Goal: Task Accomplishment & Management: Use online tool/utility

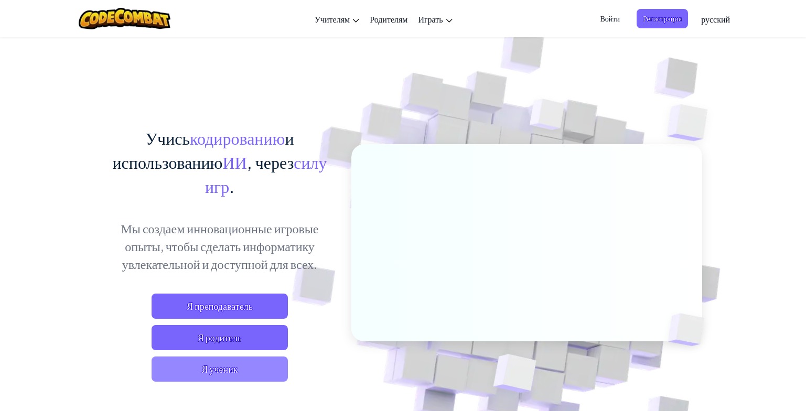
click at [226, 377] on span "Я ученик" at bounding box center [220, 369] width 136 height 25
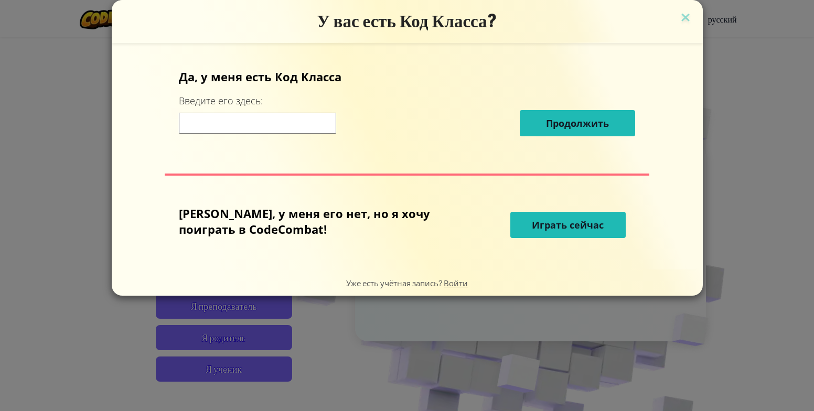
click at [577, 238] on button "Играть сейчас" at bounding box center [567, 225] width 115 height 26
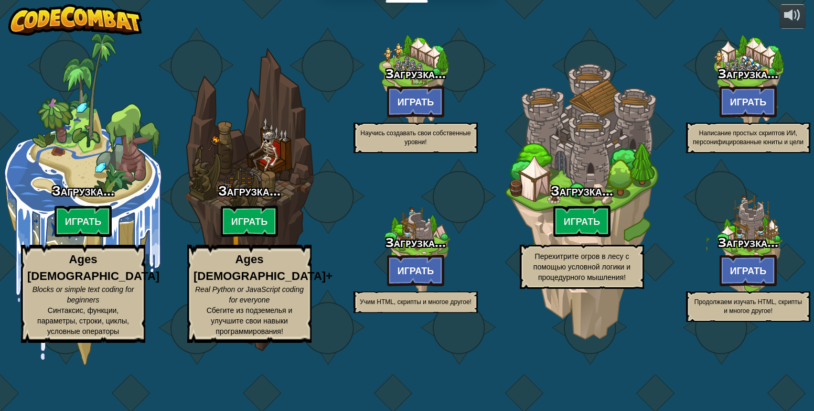
select select "ru"
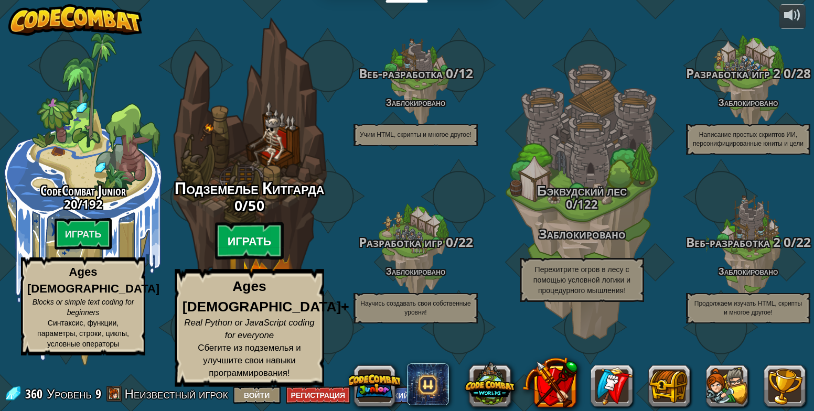
click at [244, 260] on btn "Играть" at bounding box center [249, 241] width 69 height 38
select select "ru"
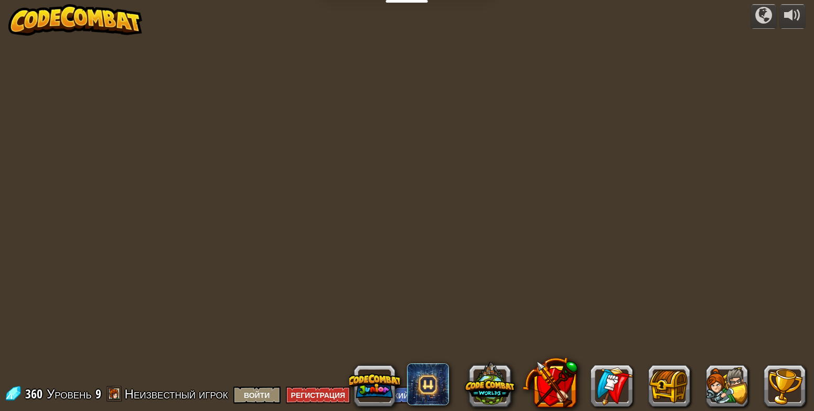
select select "ru"
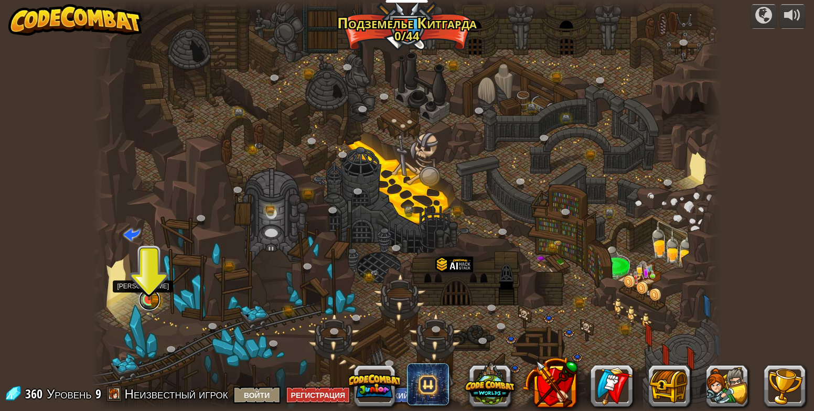
click at [160, 300] on link at bounding box center [149, 299] width 21 height 21
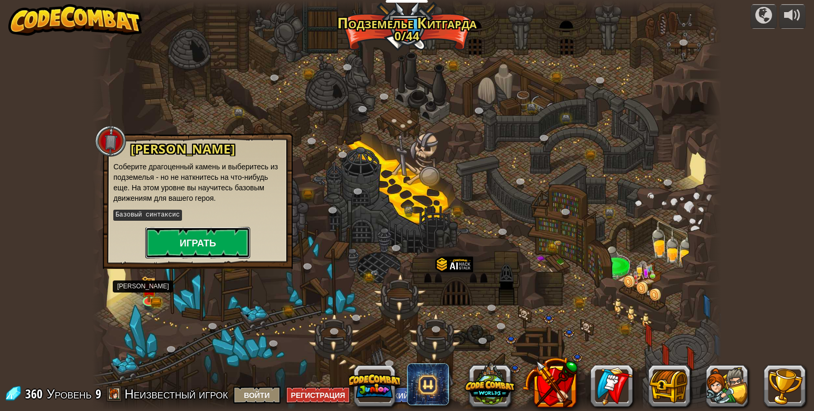
click at [186, 237] on button "Играть" at bounding box center [197, 242] width 105 height 31
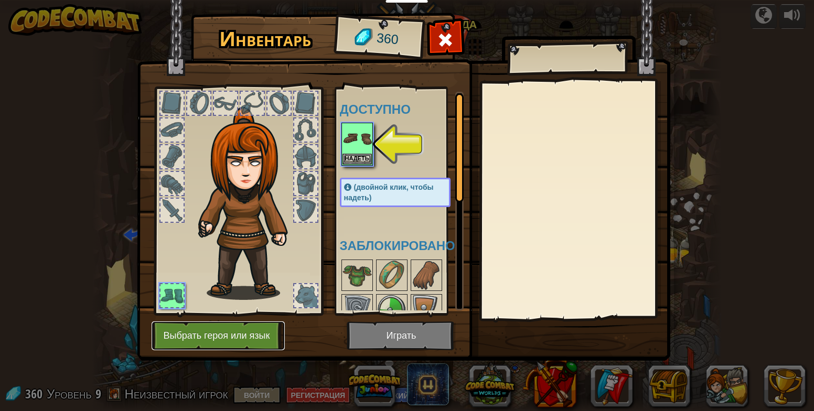
click at [203, 325] on button "Выбрать героя или язык" at bounding box center [218, 335] width 133 height 29
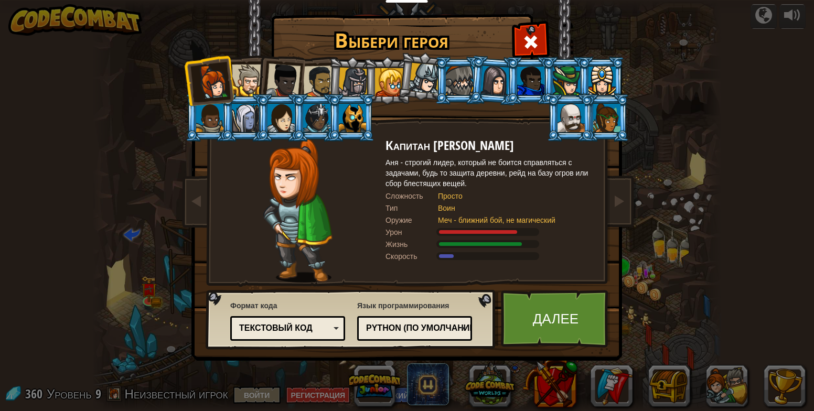
click at [349, 82] on div at bounding box center [353, 83] width 30 height 30
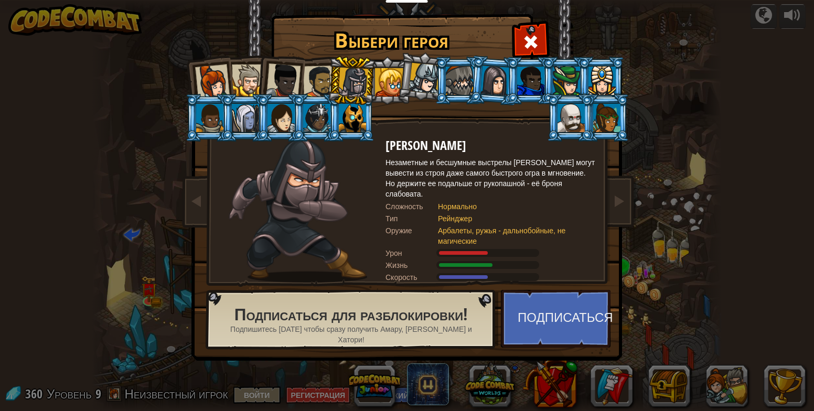
click at [250, 88] on div at bounding box center [248, 81] width 32 height 32
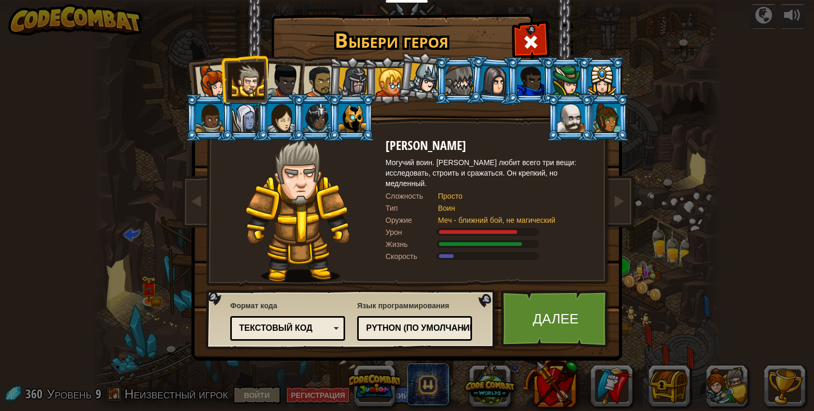
click at [459, 77] on div at bounding box center [459, 81] width 27 height 28
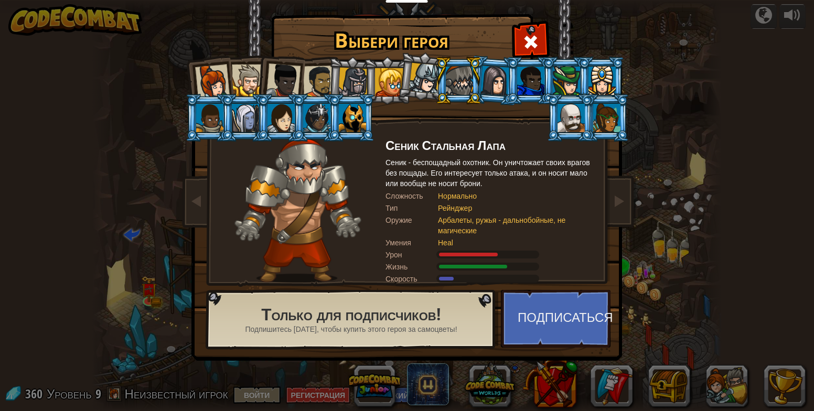
click at [289, 77] on div at bounding box center [283, 80] width 35 height 35
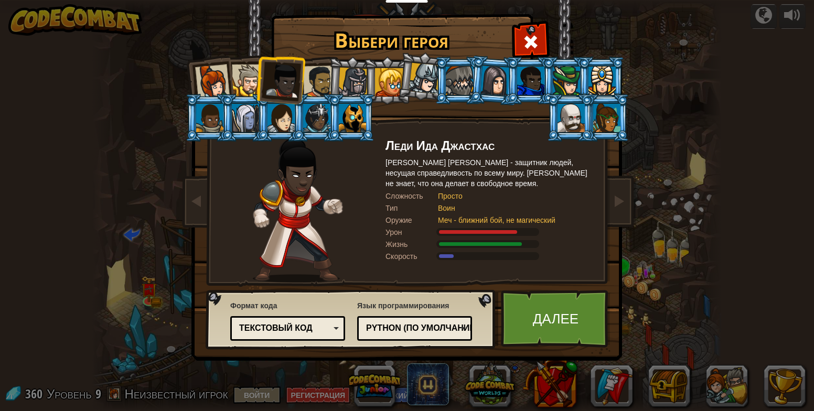
click at [313, 72] on div at bounding box center [319, 82] width 33 height 33
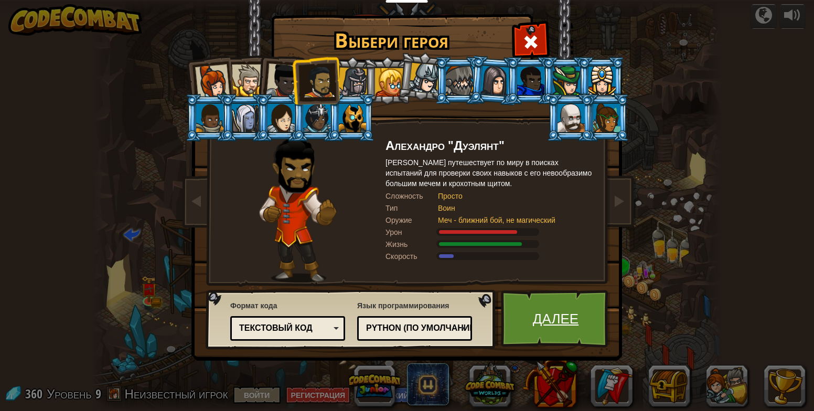
click at [519, 302] on link "Далее" at bounding box center [556, 319] width 110 height 58
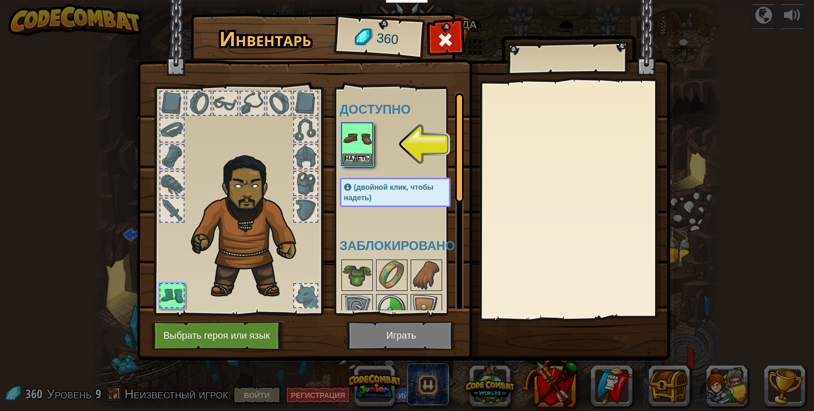
click at [179, 295] on div at bounding box center [171, 295] width 23 height 23
click at [361, 137] on img at bounding box center [356, 138] width 29 height 29
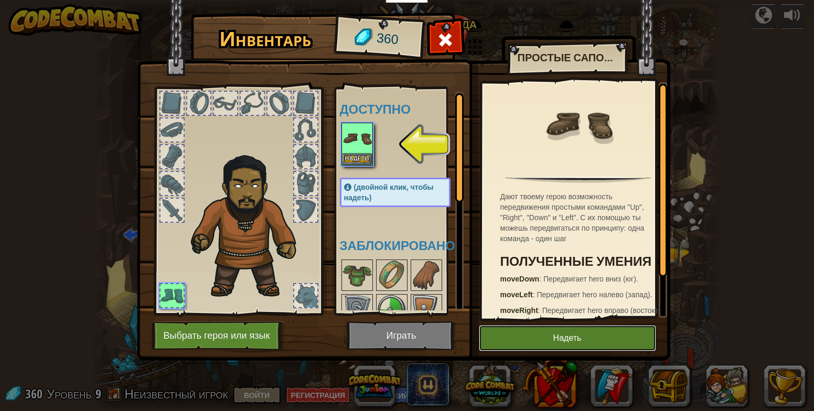
click at [520, 341] on button "Надеть" at bounding box center [567, 338] width 177 height 26
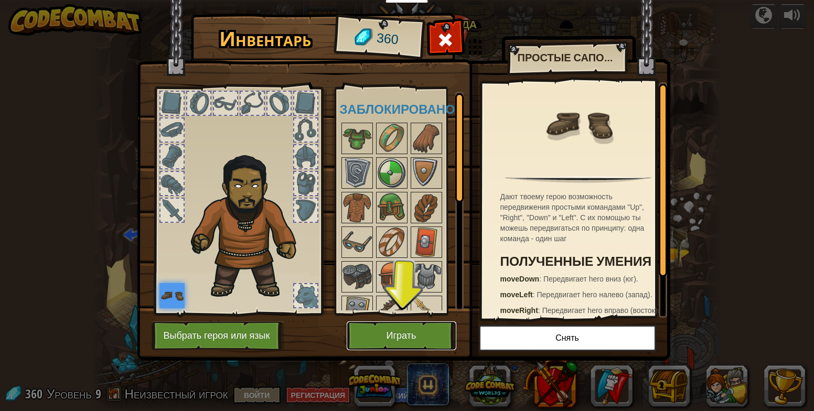
click at [397, 340] on button "Играть" at bounding box center [402, 335] width 110 height 29
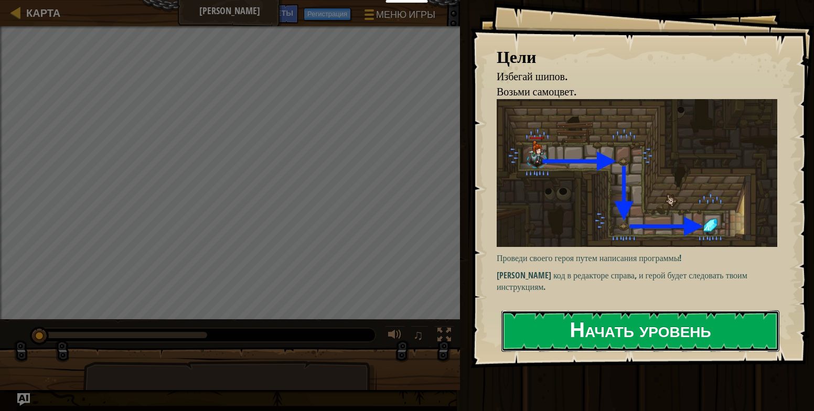
click at [625, 348] on button "Начать уровень" at bounding box center [640, 330] width 278 height 41
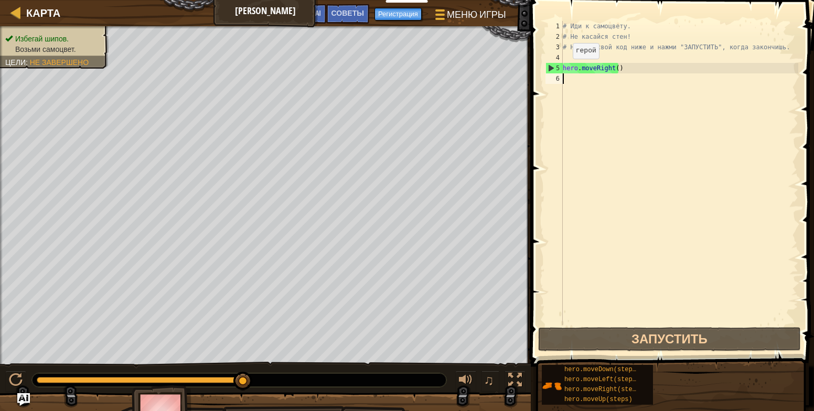
click at [552, 75] on div "6" at bounding box center [553, 78] width 17 height 10
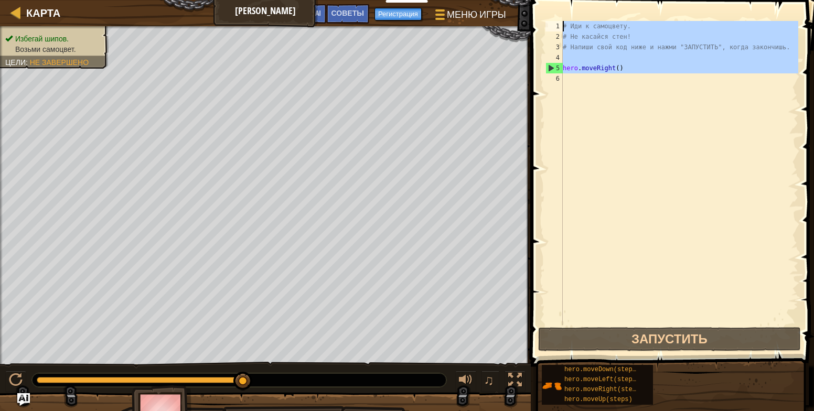
drag, startPoint x: 635, startPoint y: 84, endPoint x: 556, endPoint y: 23, distance: 99.8
click at [556, 23] on div "1 2 3 4 5 6 # Иди к самоцвету. # Не касайся стен! # Напиши свой код ниже и нажм…" at bounding box center [670, 173] width 255 height 304
type textarea "# Иди к самоцвету. # Не касайся стен!"
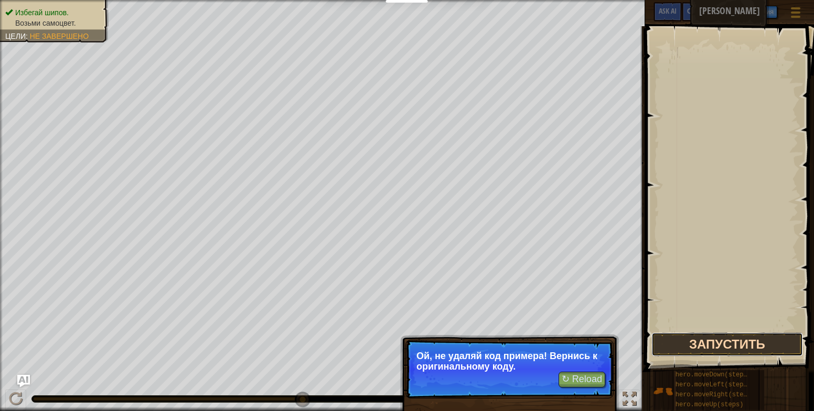
click at [735, 338] on button "Запустить" at bounding box center [727, 344] width 152 height 24
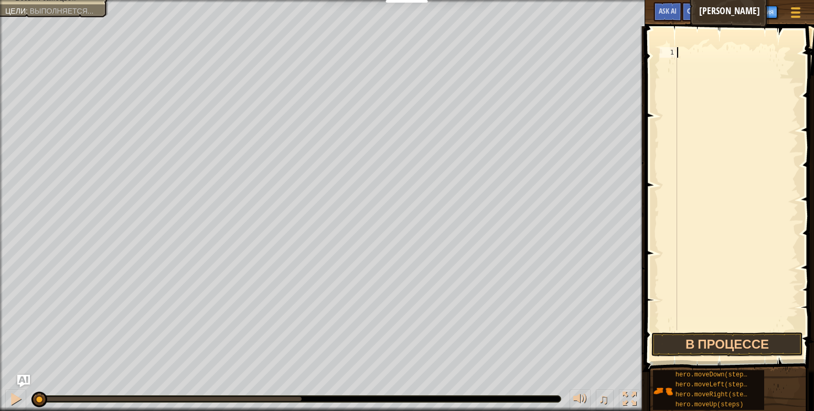
scroll to position [5, 0]
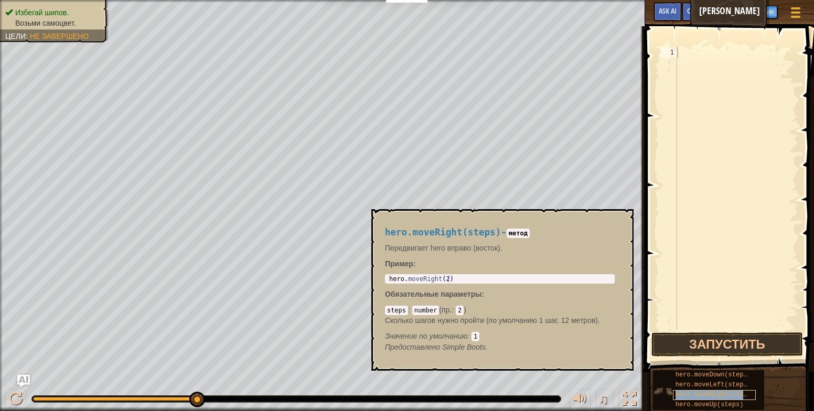
click at [736, 394] on span "hero.moveRight(steps)" at bounding box center [714, 394] width 79 height 7
click at [745, 52] on div "hero . moveRight ( steps )" at bounding box center [736, 199] width 123 height 304
click at [717, 350] on button "Запустить" at bounding box center [727, 344] width 152 height 24
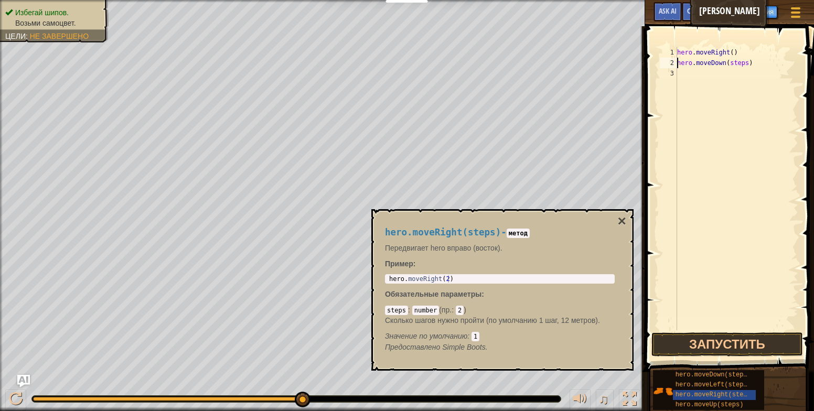
click at [739, 62] on div "hero . moveRight ( ) hero . moveDown ( steps )" at bounding box center [736, 199] width 123 height 304
click at [744, 63] on div "hero . moveRight ( ) hero . moveDown ( steps )" at bounding box center [736, 199] width 123 height 304
type textarea "hero.moveDown()"
click at [731, 340] on button "Запустить" at bounding box center [727, 344] width 152 height 24
